Goal: Task Accomplishment & Management: Manage account settings

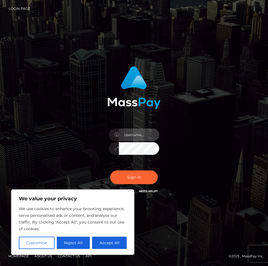
click at [132, 138] on input "text" at bounding box center [139, 135] width 40 height 13
type input "[EMAIL_ADDRESS][DOMAIN_NAME]"
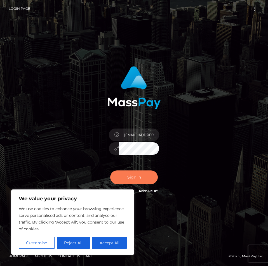
click at [132, 177] on button "Sign in" at bounding box center [134, 178] width 48 height 14
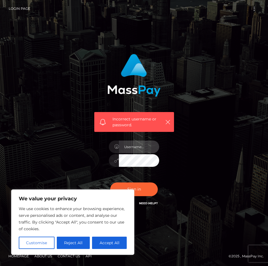
click at [131, 149] on input "text" at bounding box center [139, 147] width 40 height 13
type input "[EMAIL_ADDRESS][DOMAIN_NAME]"
click at [131, 184] on button "Sign in" at bounding box center [134, 190] width 48 height 14
click at [139, 147] on input "text" at bounding box center [139, 147] width 40 height 13
type input "[EMAIL_ADDRESS][DOMAIN_NAME]"
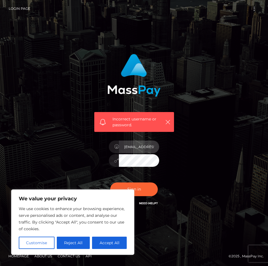
click at [126, 144] on input "[EMAIL_ADDRESS][DOMAIN_NAME]" at bounding box center [139, 147] width 40 height 13
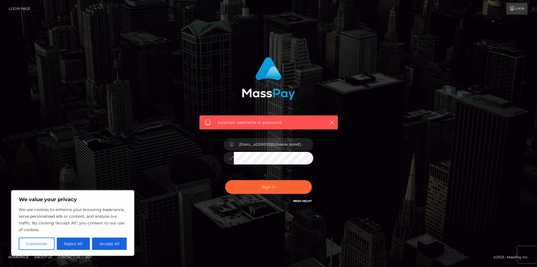
click at [225, 180] on button "Sign in" at bounding box center [268, 187] width 87 height 14
type input "[EMAIL_ADDRESS][DOMAIN_NAME]"
click at [225, 180] on button "Sign in" at bounding box center [268, 187] width 87 height 14
click at [245, 187] on button "Sign in" at bounding box center [268, 187] width 87 height 14
click at [236, 169] on div at bounding box center [269, 155] width 98 height 43
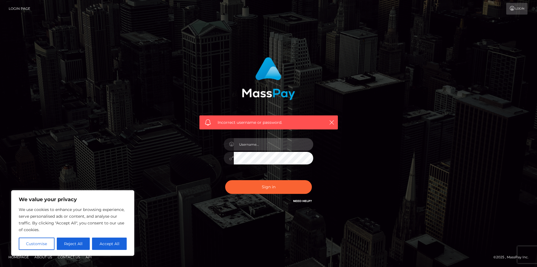
type input "[EMAIL_ADDRESS][DOMAIN_NAME]"
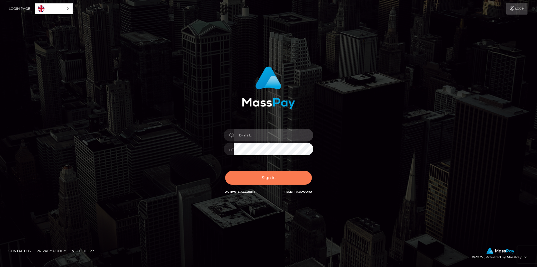
type input "[EMAIL_ADDRESS][DOMAIN_NAME]"
click at [264, 178] on button "Sign in" at bounding box center [268, 178] width 87 height 14
type input "[EMAIL_ADDRESS][DOMAIN_NAME]"
click at [271, 172] on button "Sign in" at bounding box center [268, 178] width 87 height 14
